Goal: Use online tool/utility: Utilize a website feature to perform a specific function

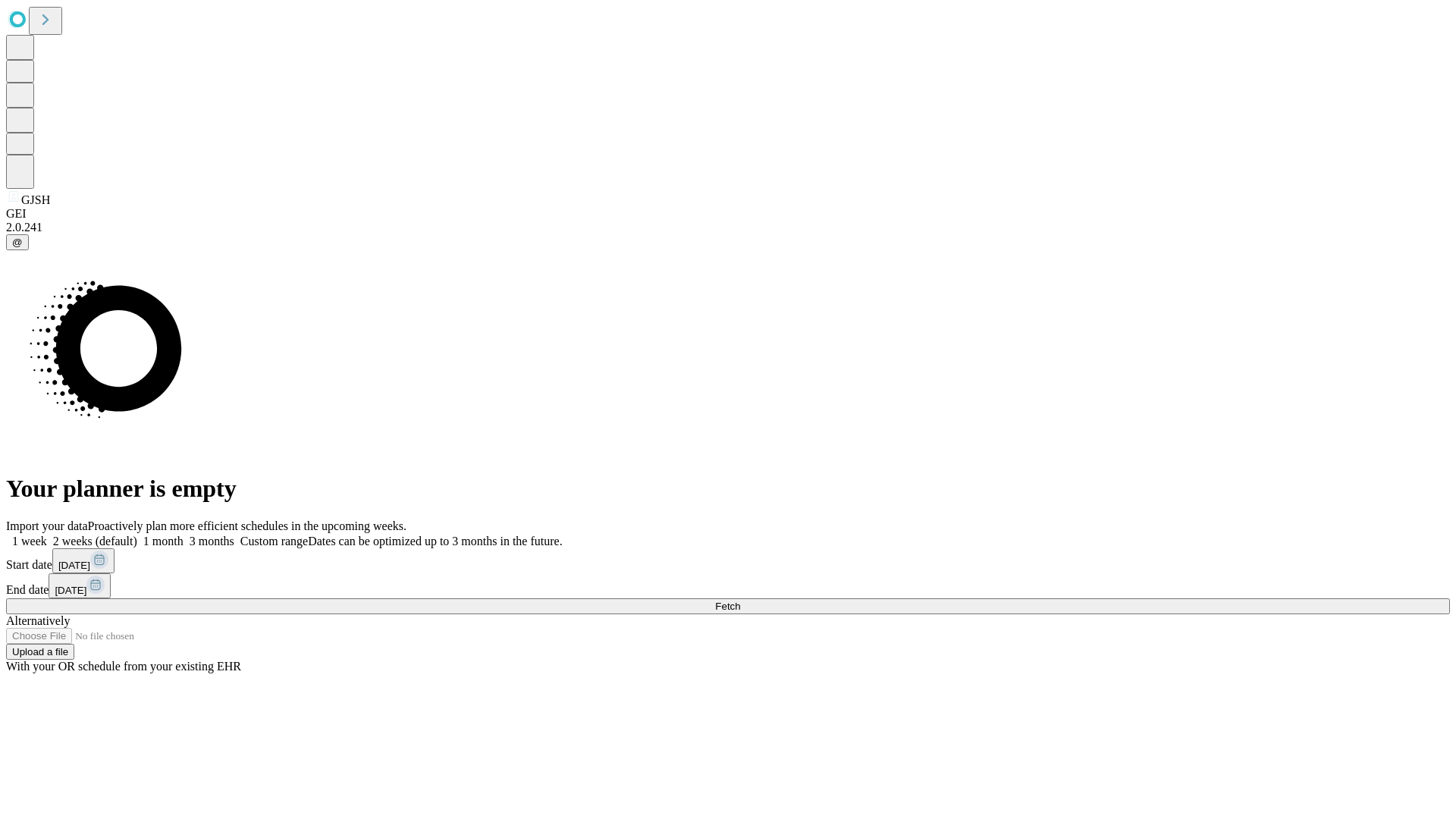
click at [137, 534] on label "2 weeks (default)" at bounding box center [92, 540] width 90 height 13
click at [740, 601] on span "Fetch" at bounding box center [728, 606] width 25 height 12
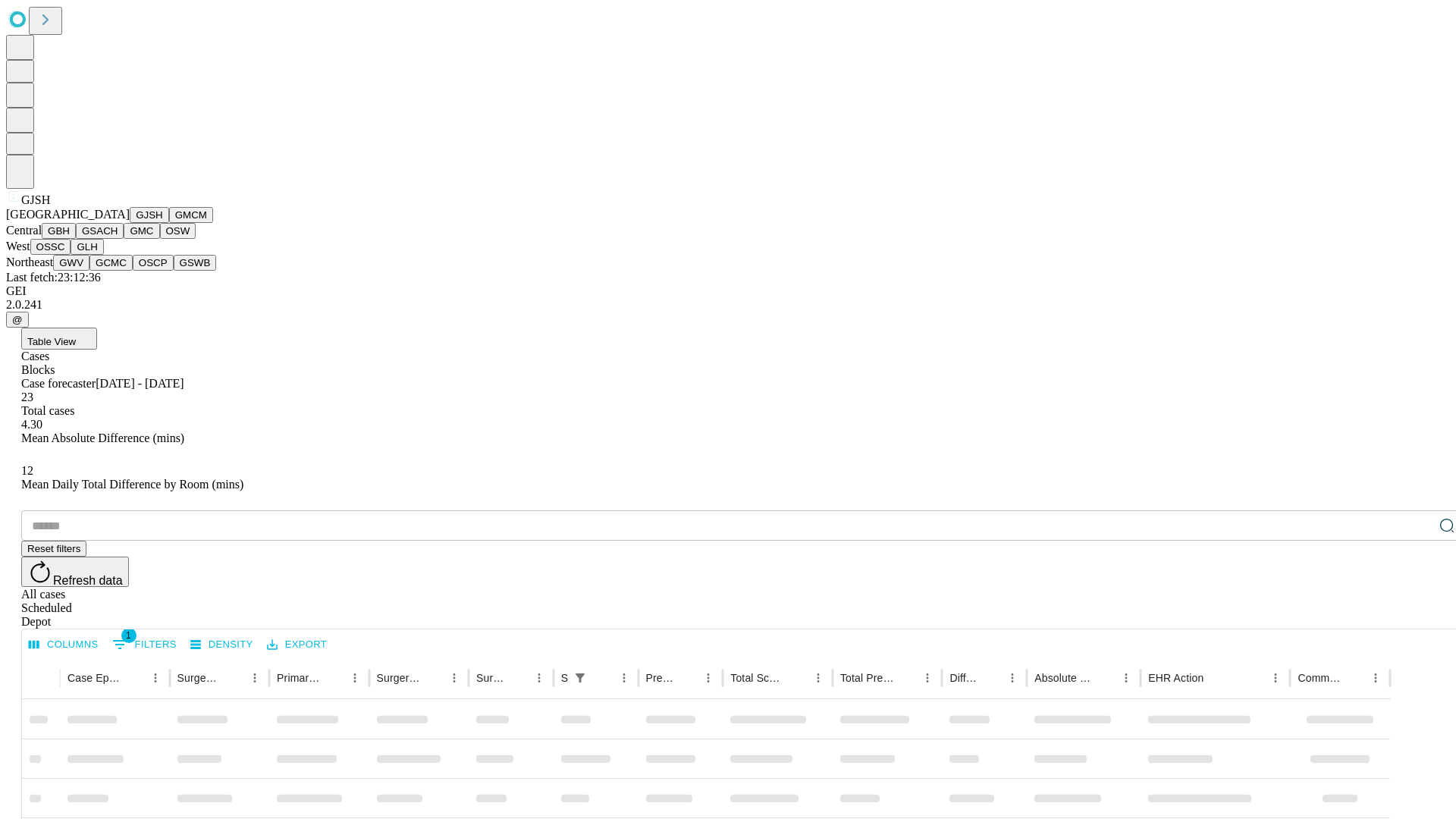
click at [169, 223] on button "GMCM" at bounding box center [191, 214] width 44 height 16
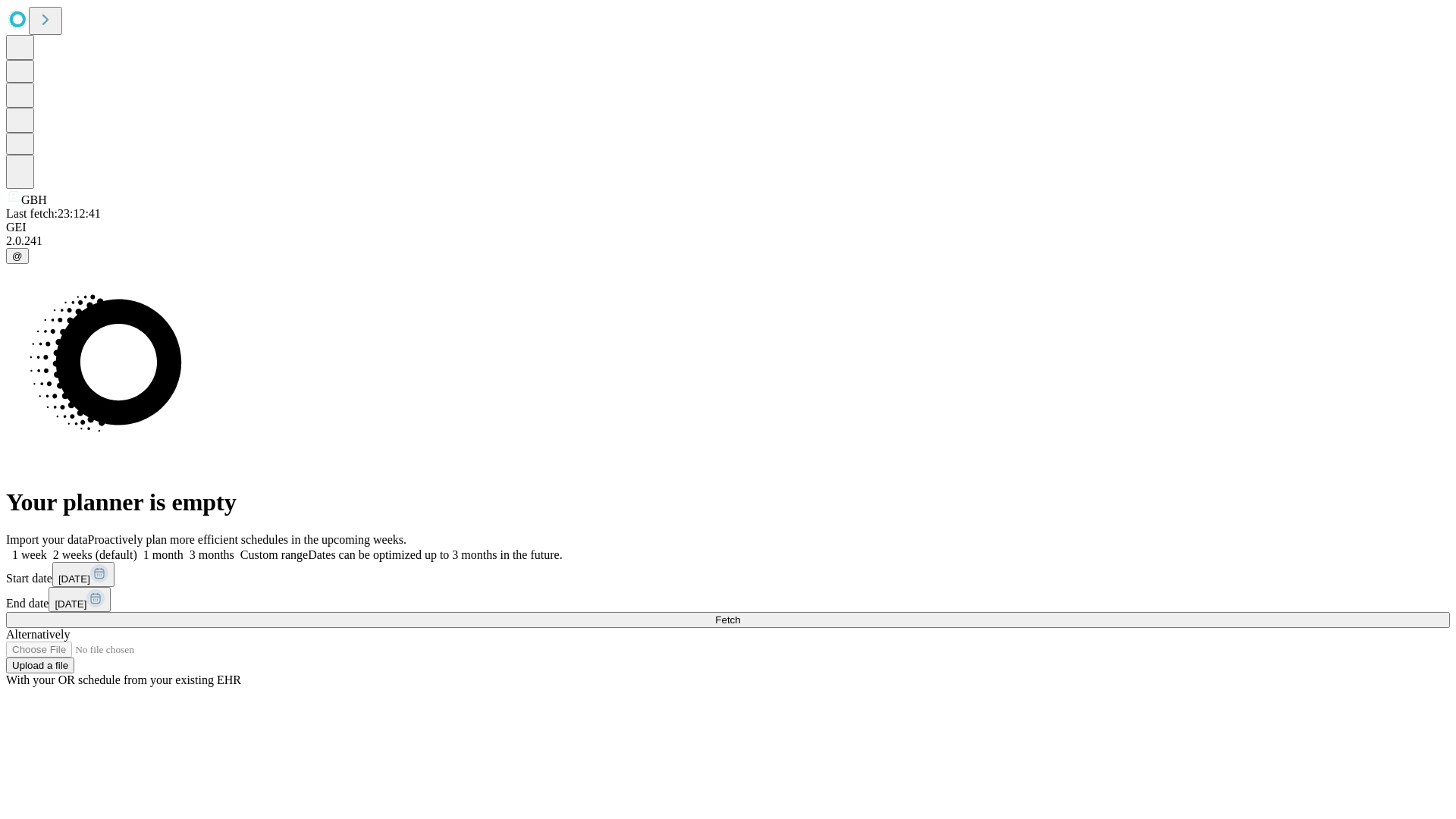
click at [137, 549] on label "2 weeks (default)" at bounding box center [92, 554] width 90 height 13
click at [740, 614] on span "Fetch" at bounding box center [728, 620] width 25 height 12
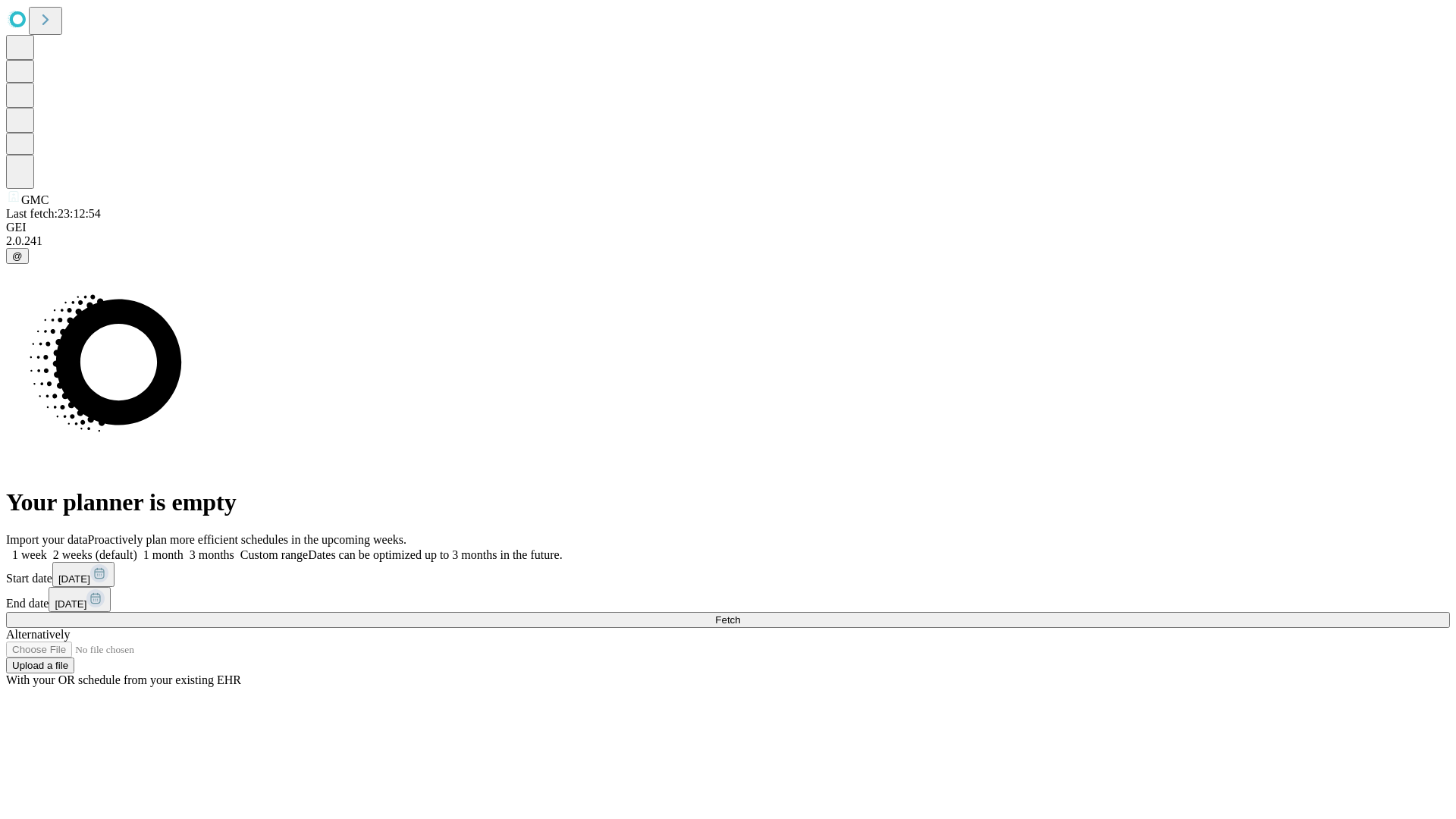
click at [137, 549] on label "2 weeks (default)" at bounding box center [92, 554] width 90 height 13
click at [740, 614] on span "Fetch" at bounding box center [728, 620] width 25 height 12
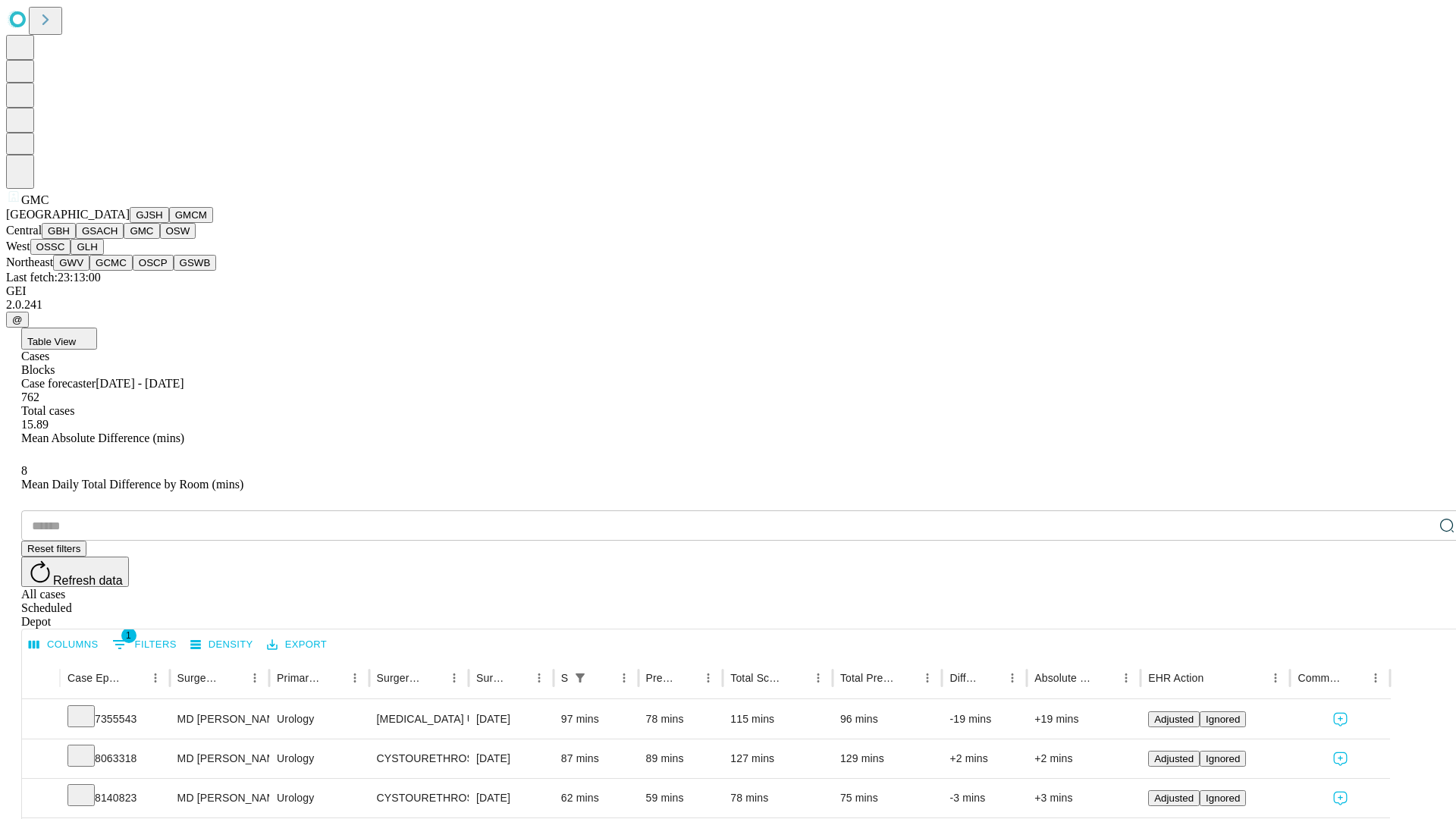
click at [160, 239] on button "OSW" at bounding box center [177, 230] width 36 height 16
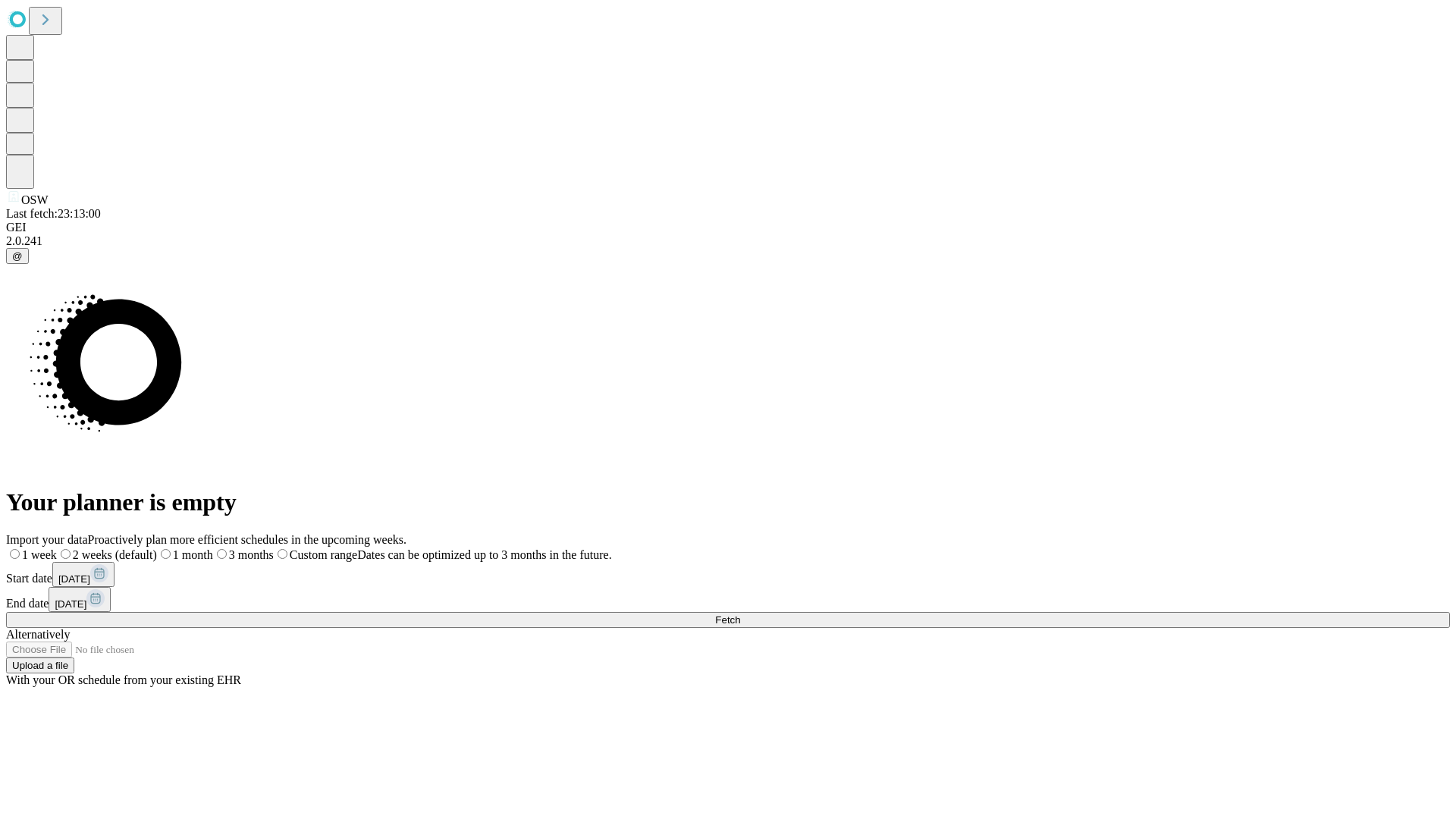
click at [157, 549] on label "2 weeks (default)" at bounding box center [107, 554] width 100 height 13
click at [740, 614] on span "Fetch" at bounding box center [728, 620] width 25 height 12
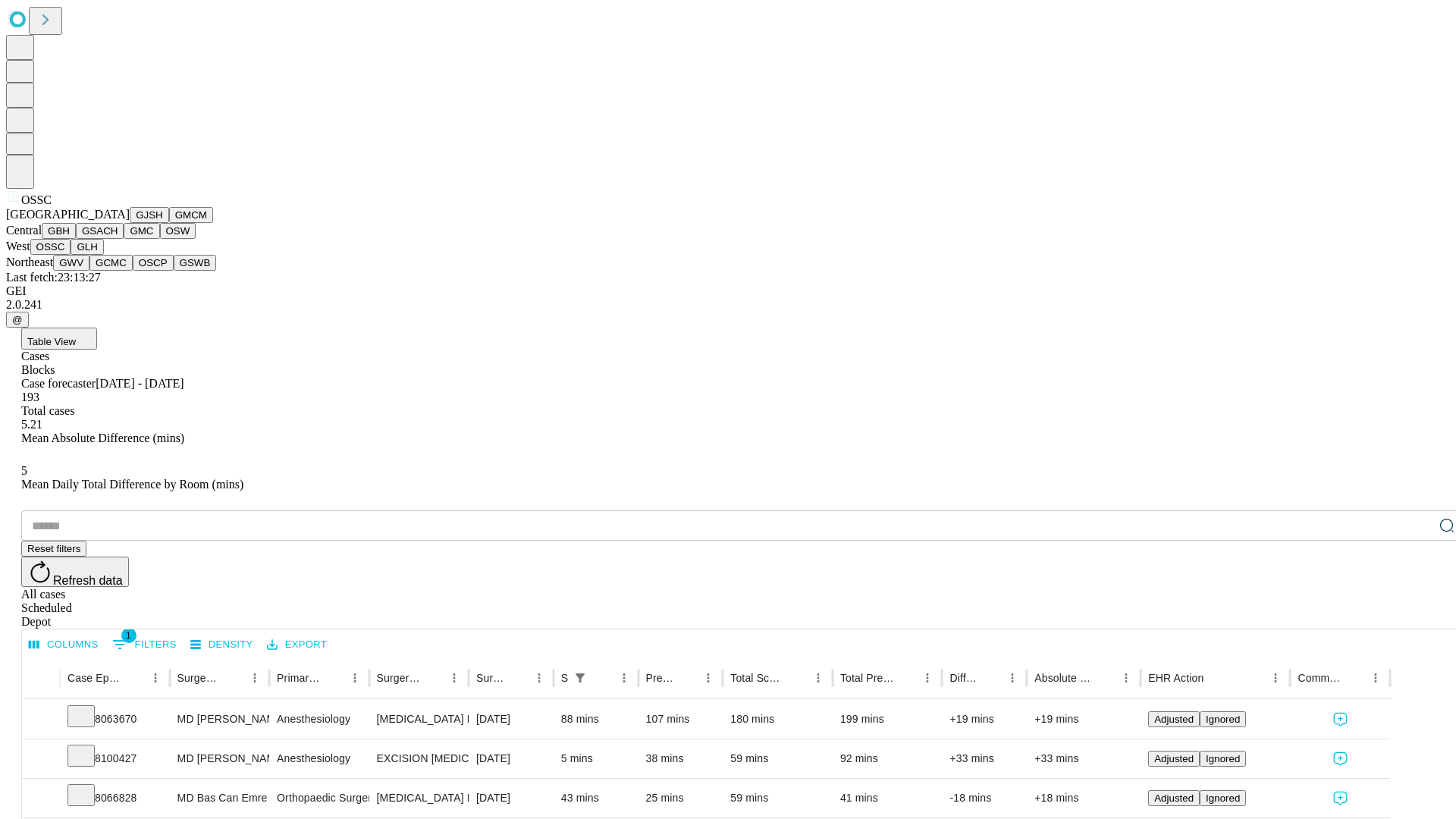
click at [103, 255] on button "GLH" at bounding box center [87, 246] width 33 height 16
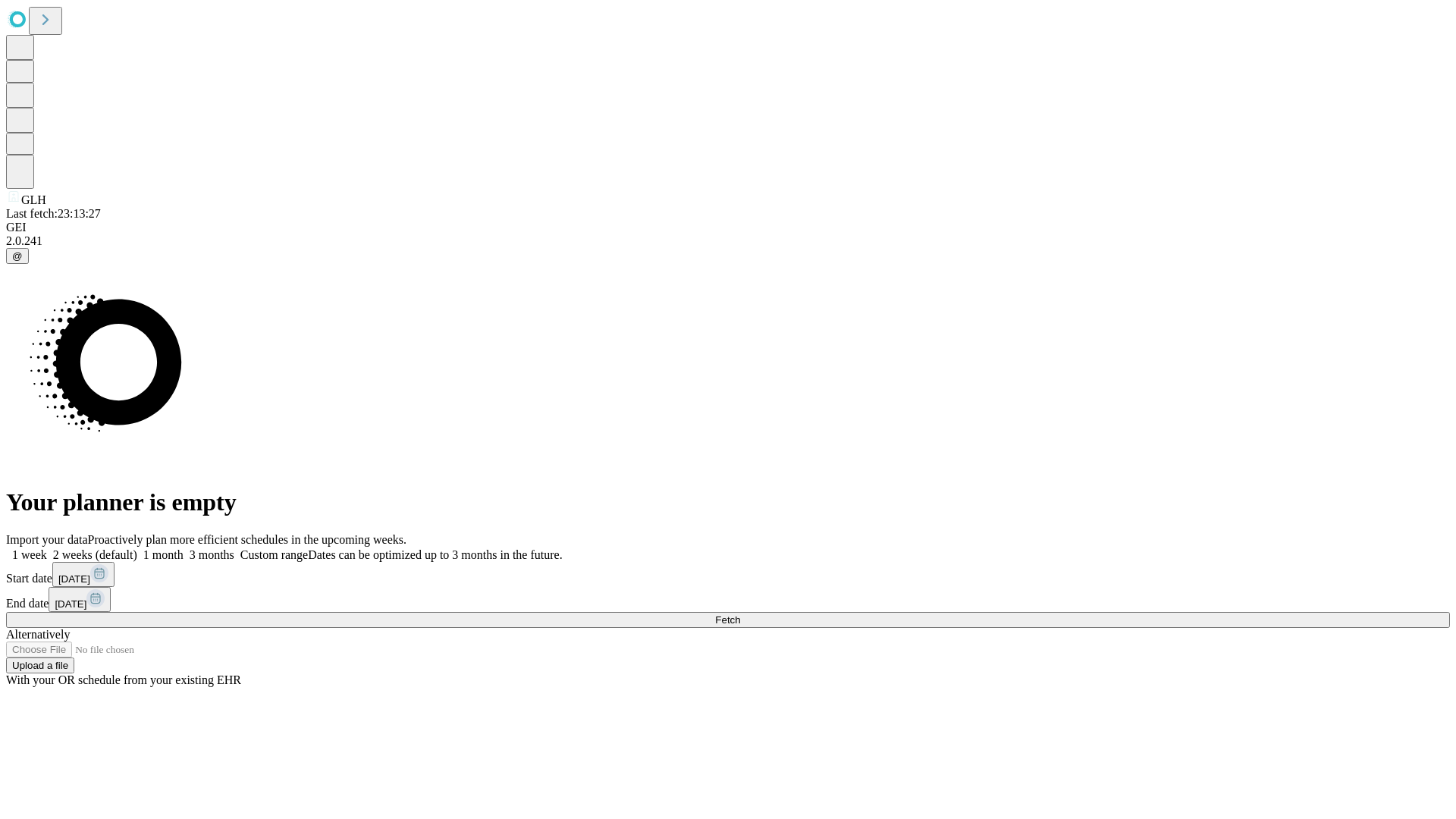
click at [740, 614] on span "Fetch" at bounding box center [728, 620] width 25 height 12
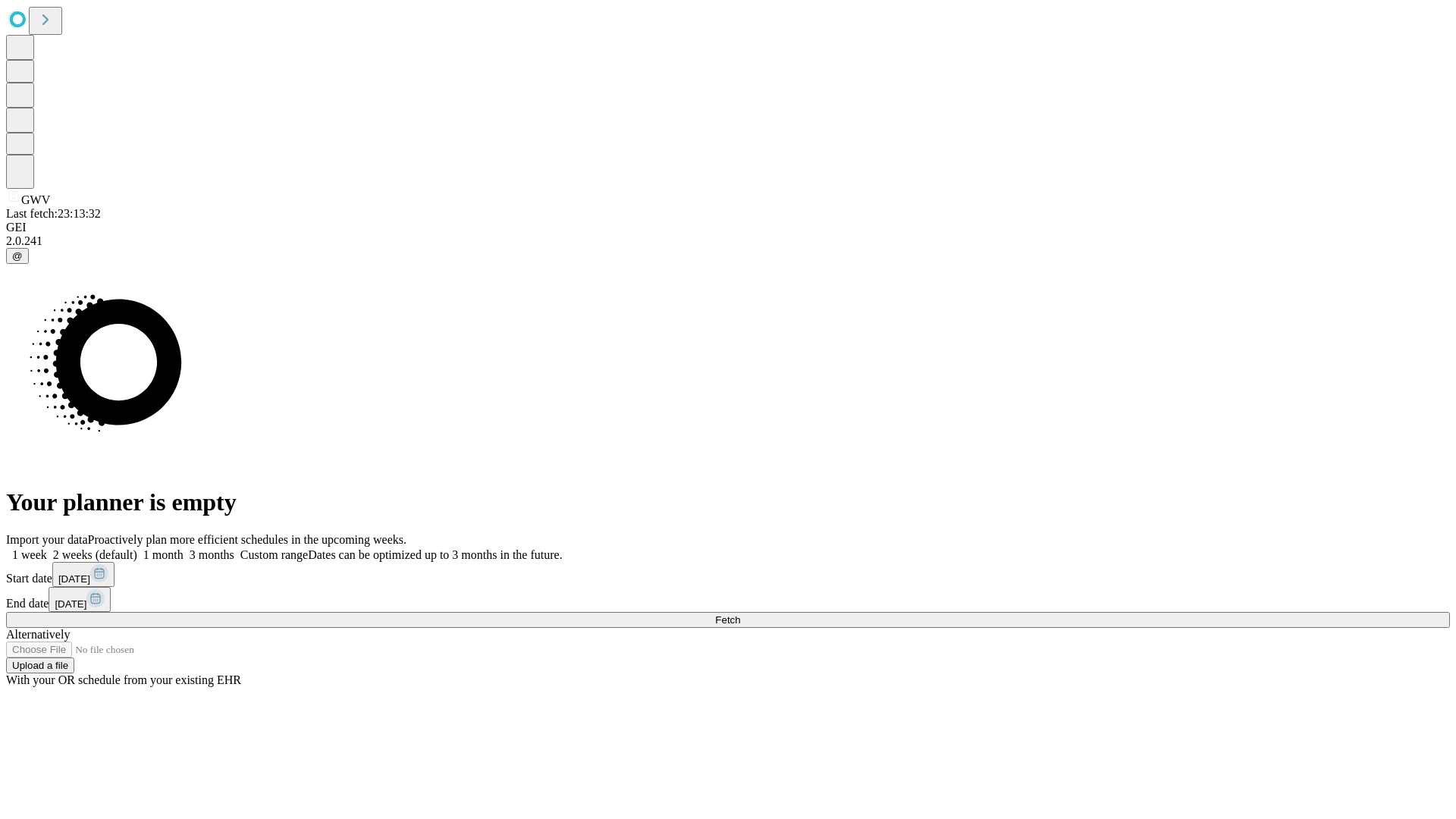
click at [137, 549] on label "2 weeks (default)" at bounding box center [92, 554] width 90 height 13
click at [740, 614] on span "Fetch" at bounding box center [728, 620] width 25 height 12
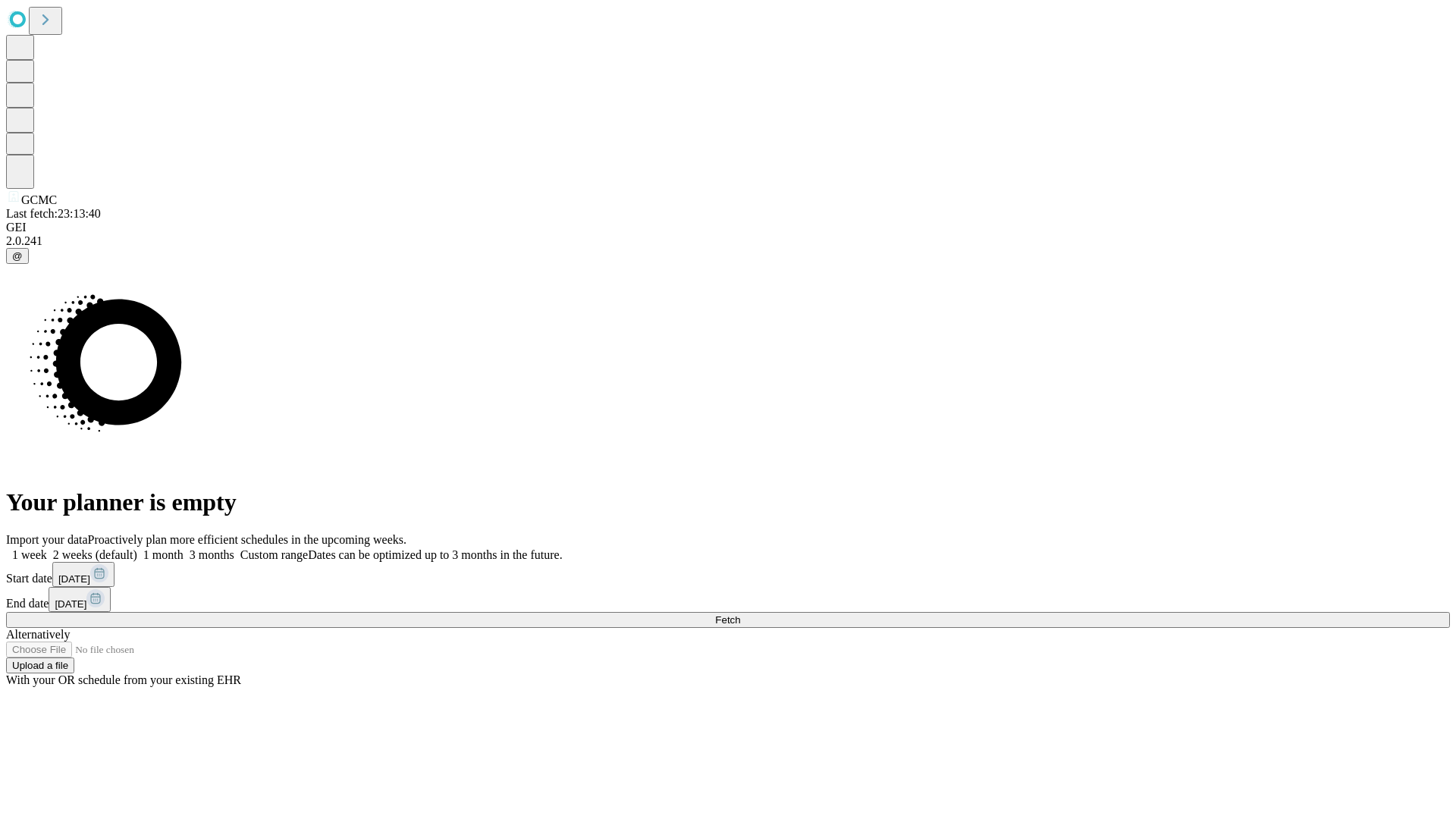
click at [137, 549] on label "2 weeks (default)" at bounding box center [92, 554] width 90 height 13
click at [740, 614] on span "Fetch" at bounding box center [728, 620] width 25 height 12
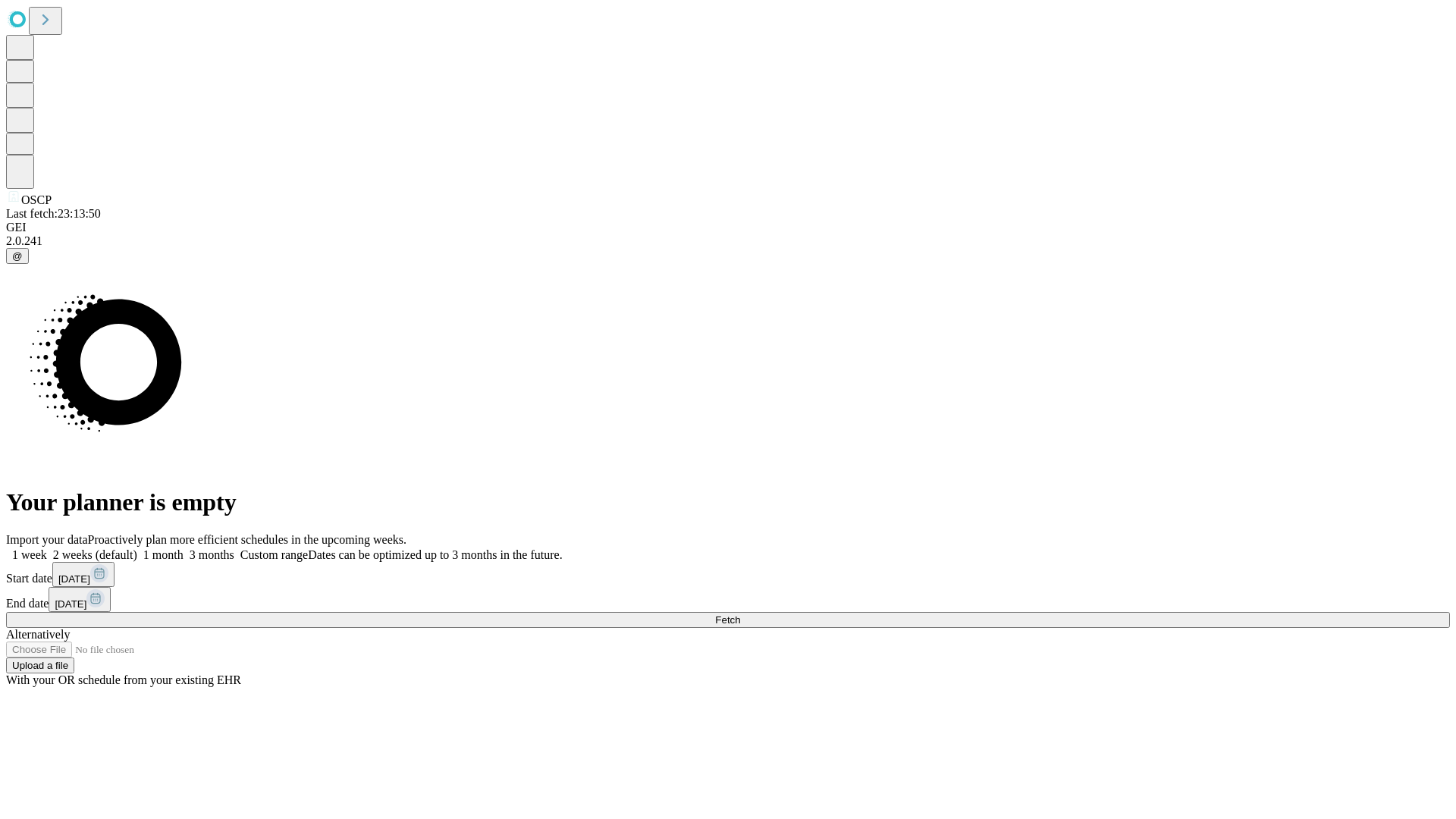
click at [137, 549] on label "2 weeks (default)" at bounding box center [92, 554] width 90 height 13
click at [740, 614] on span "Fetch" at bounding box center [728, 620] width 25 height 12
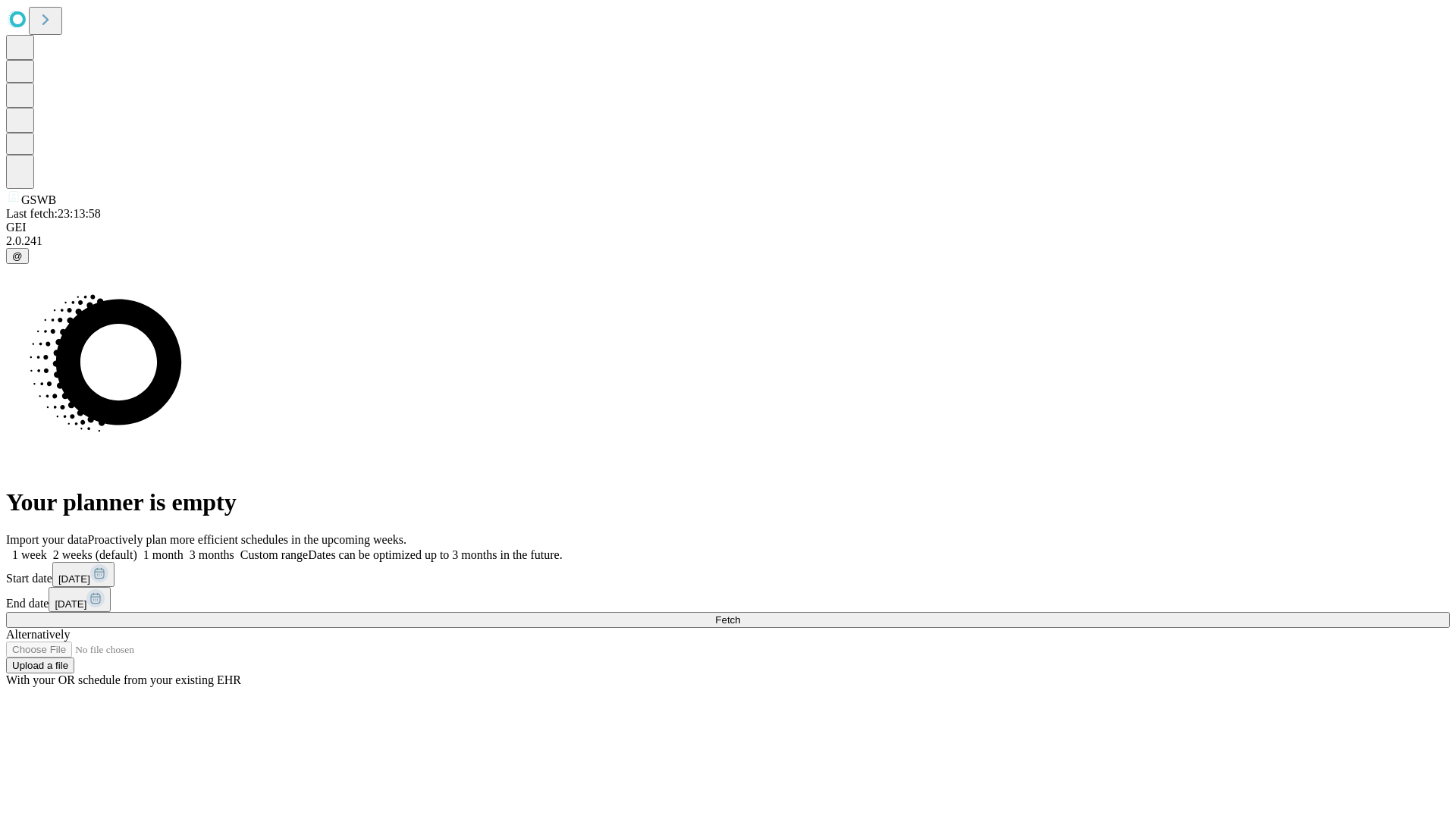
click at [137, 549] on label "2 weeks (default)" at bounding box center [92, 554] width 90 height 13
click at [740, 614] on span "Fetch" at bounding box center [728, 620] width 25 height 12
